Goal: Task Accomplishment & Management: Use online tool/utility

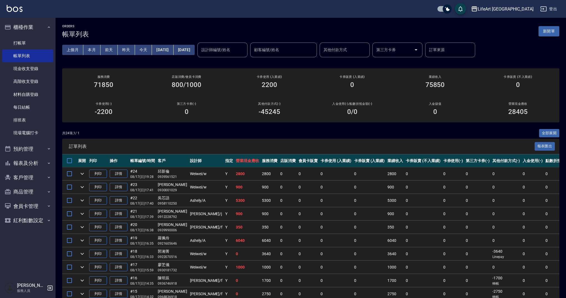
click at [550, 28] on button "新開單" at bounding box center [548, 31] width 21 height 10
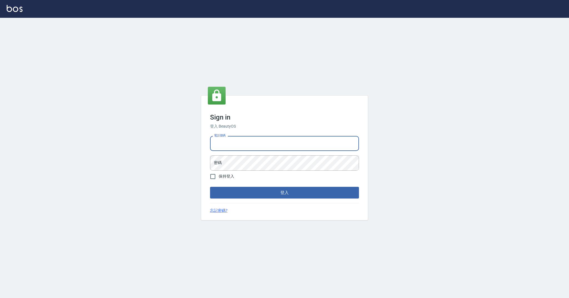
type input "0989368139"
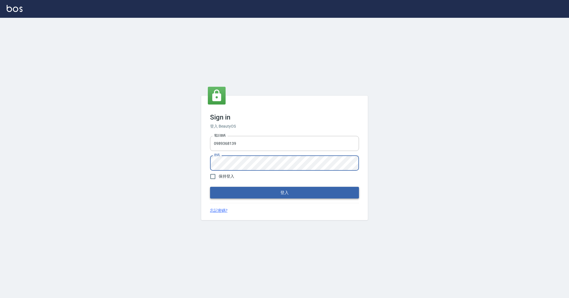
click at [247, 190] on button "登入" at bounding box center [284, 193] width 149 height 12
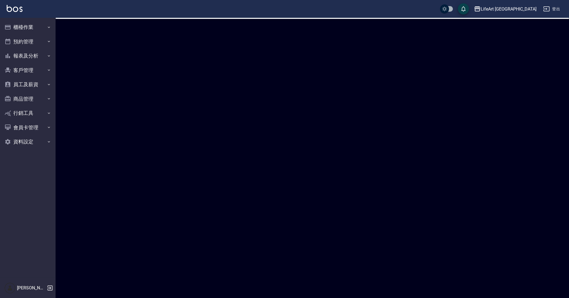
checkbox input "true"
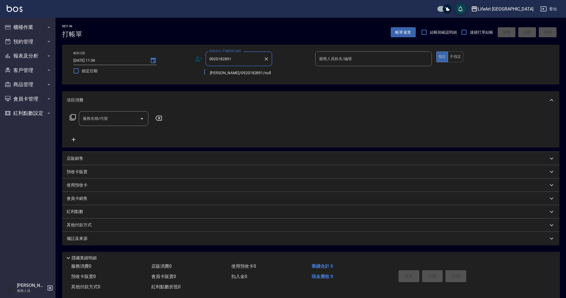
click at [227, 72] on li "[PERSON_NAME]/0920182891/null" at bounding box center [238, 72] width 67 height 9
type input "[PERSON_NAME]/0920182891/null"
click at [198, 58] on circle at bounding box center [197, 57] width 3 height 3
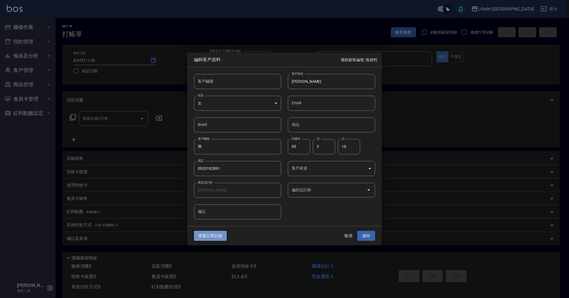
click at [212, 235] on button "查看訂單記錄" at bounding box center [210, 235] width 33 height 10
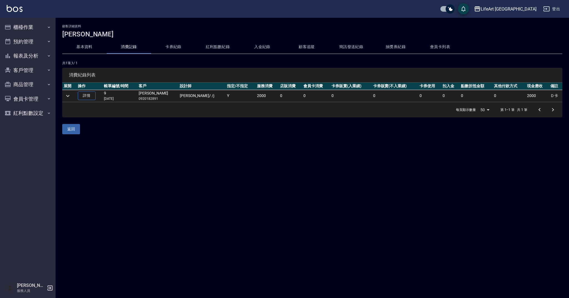
click at [234, 108] on div "每頁顯示數量 50 50 第 1–1 筆 共 1 筆" at bounding box center [312, 109] width 500 height 15
click at [71, 95] on button "expand row" at bounding box center [68, 96] width 8 height 8
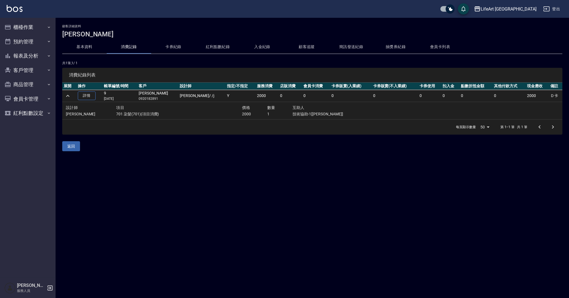
click at [86, 49] on button "基本資料" at bounding box center [84, 46] width 44 height 13
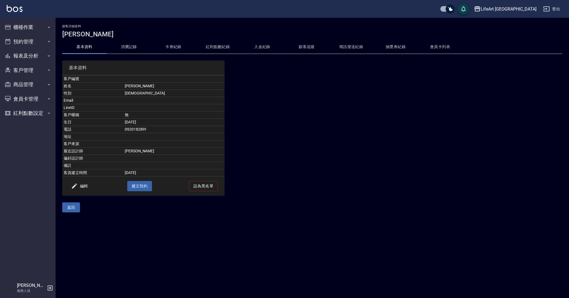
click at [122, 30] on div "顧客詳細資料 林憶文" at bounding box center [312, 31] width 500 height 14
click at [42, 29] on button "櫃檯作業" at bounding box center [27, 27] width 51 height 14
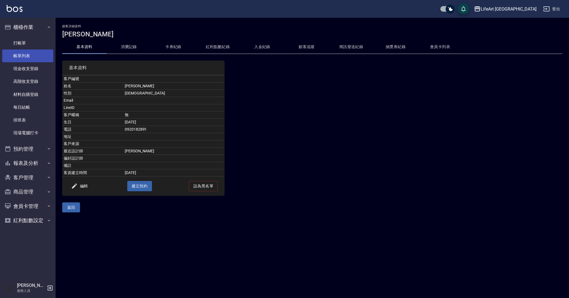
click at [43, 60] on link "帳單列表" at bounding box center [27, 55] width 51 height 13
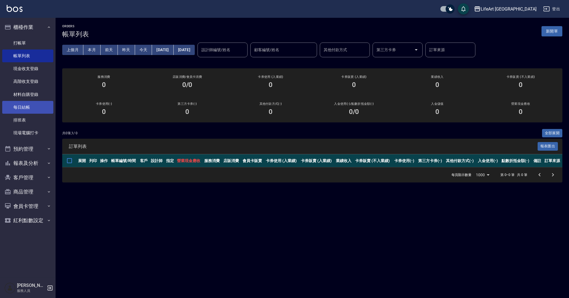
click at [37, 106] on link "每日結帳" at bounding box center [27, 107] width 51 height 13
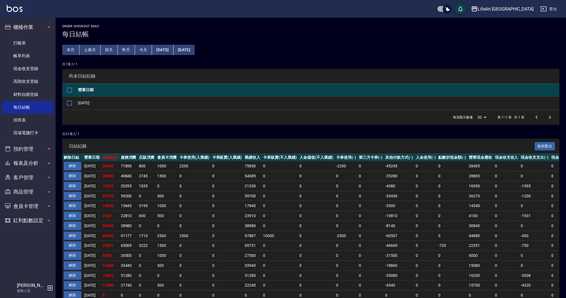
click at [163, 52] on button "2025/07/18" at bounding box center [162, 50] width 21 height 10
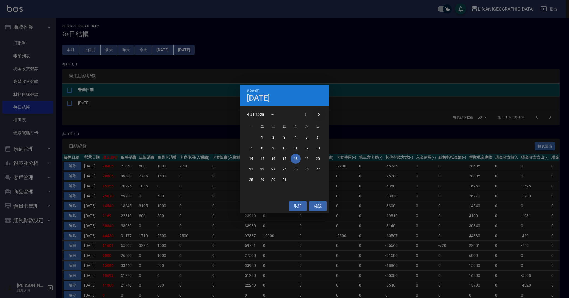
click at [316, 115] on icon "Next month" at bounding box center [318, 114] width 7 height 7
click at [251, 159] on button "11" at bounding box center [251, 159] width 10 height 10
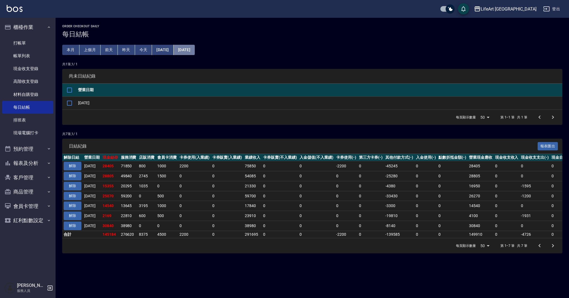
click at [195, 53] on button "2025/08/18" at bounding box center [184, 50] width 21 height 10
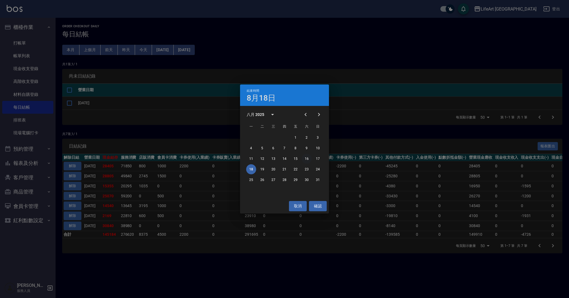
click at [306, 158] on button "16" at bounding box center [306, 159] width 10 height 10
